Goal: Task Accomplishment & Management: Manage account settings

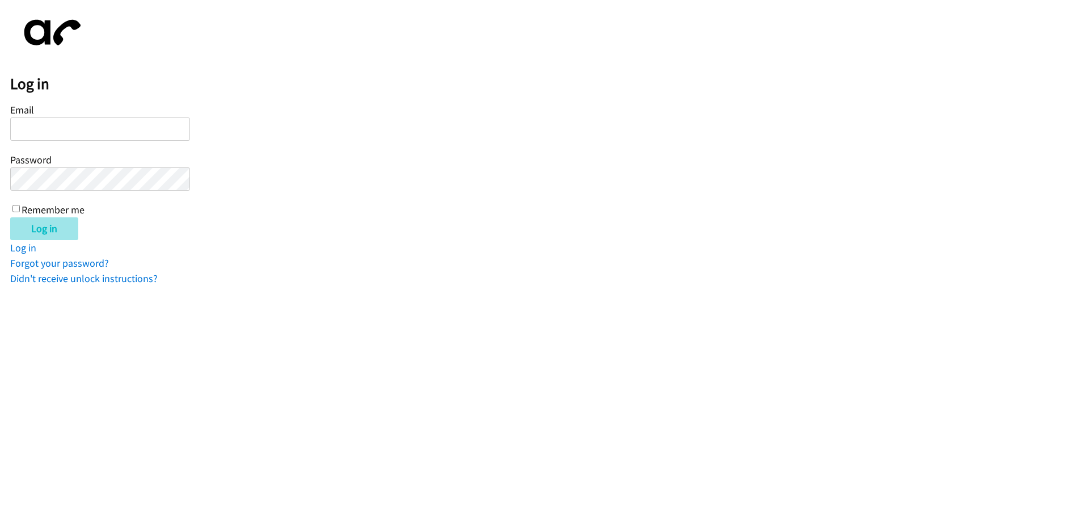
type input "[EMAIL_ADDRESS][DOMAIN_NAME]"
click at [39, 226] on input "Log in" at bounding box center [44, 228] width 68 height 23
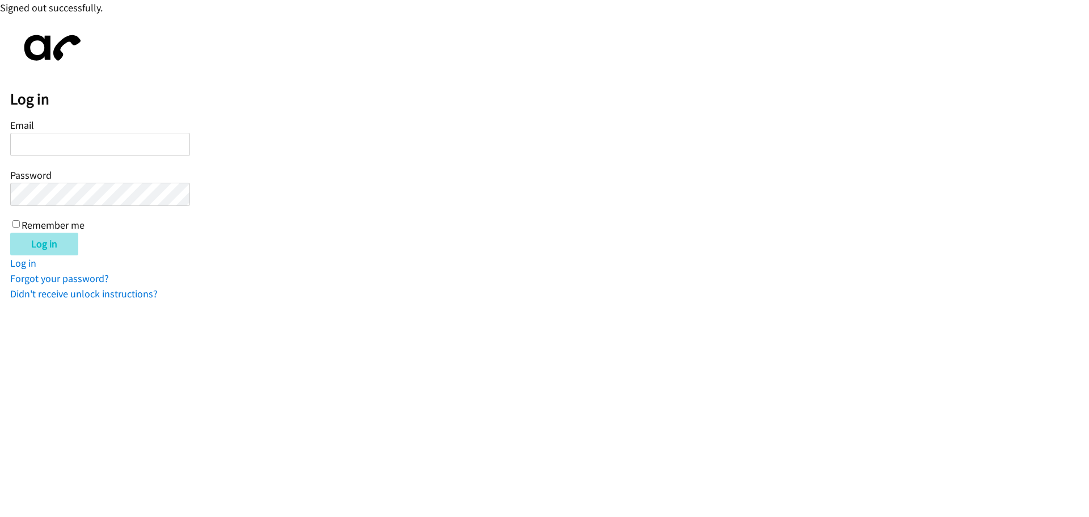
type input "[EMAIL_ADDRESS][DOMAIN_NAME]"
drag, startPoint x: 53, startPoint y: 245, endPoint x: 64, endPoint y: 244, distance: 10.8
click at [53, 245] on input "Log in" at bounding box center [44, 244] width 68 height 23
click at [61, 252] on input "Log in" at bounding box center [44, 244] width 68 height 23
